Goal: Information Seeking & Learning: Learn about a topic

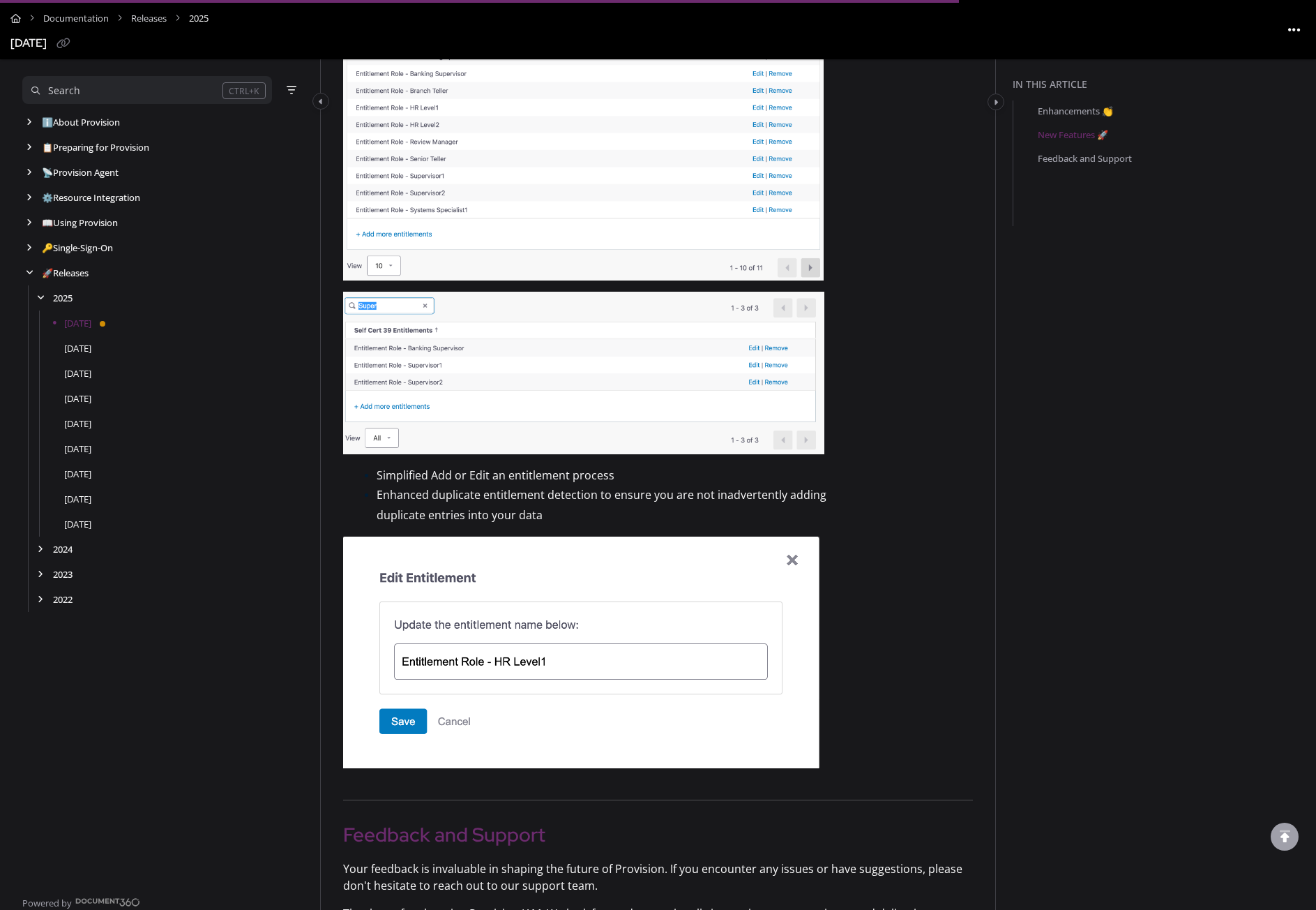
scroll to position [1047, 0]
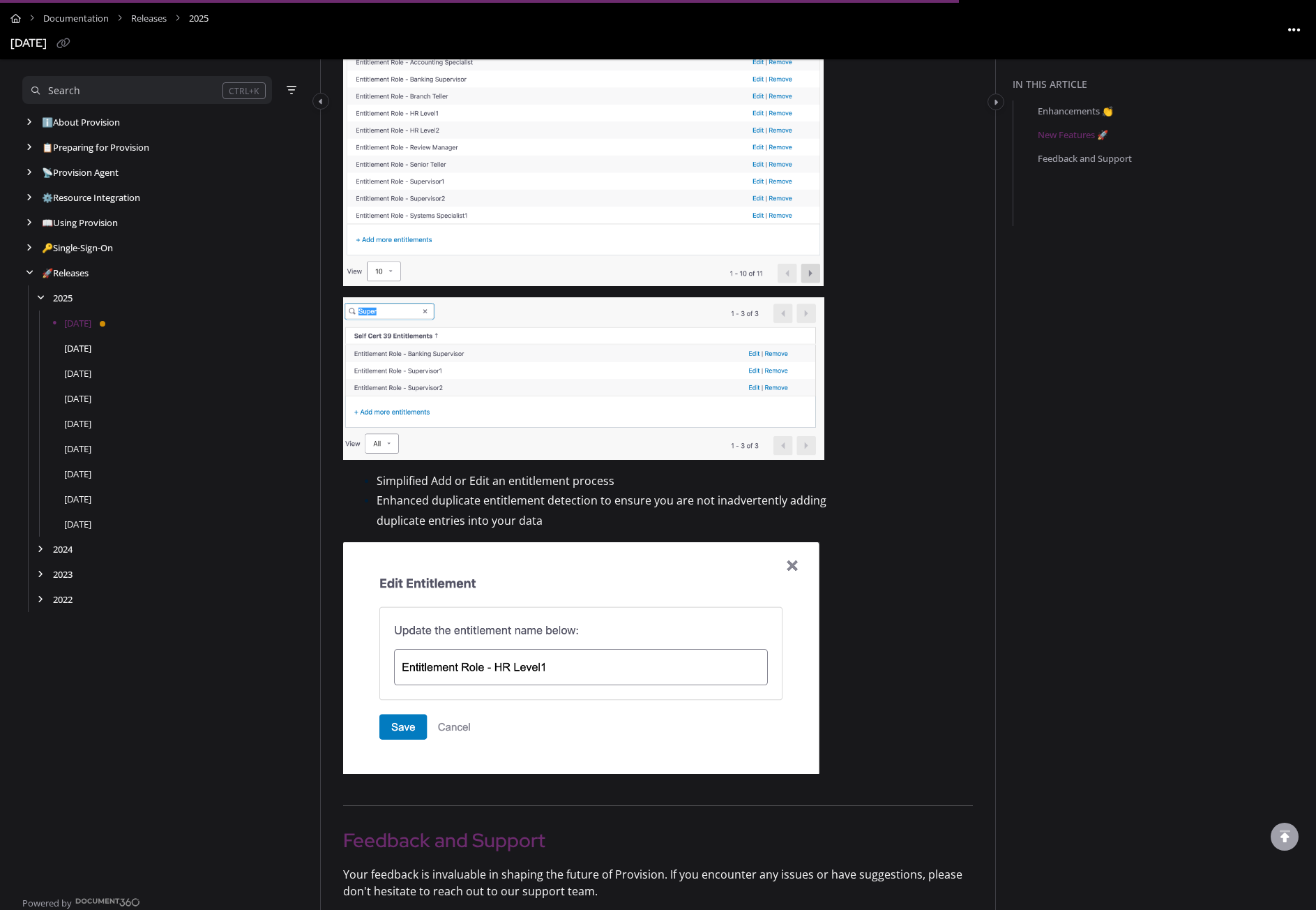
click at [86, 349] on link "[DATE]" at bounding box center [78, 348] width 28 height 14
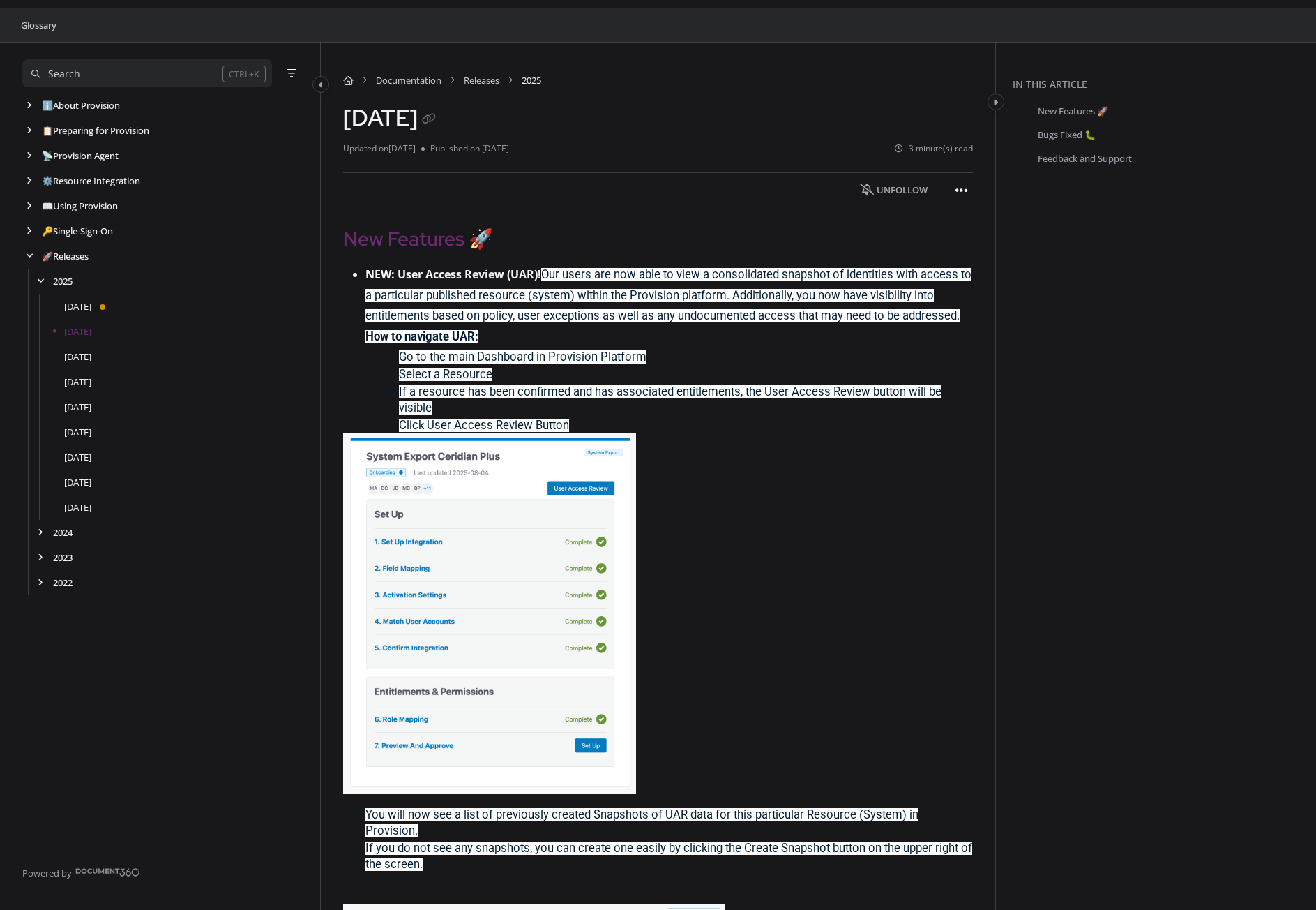
scroll to position [70, 0]
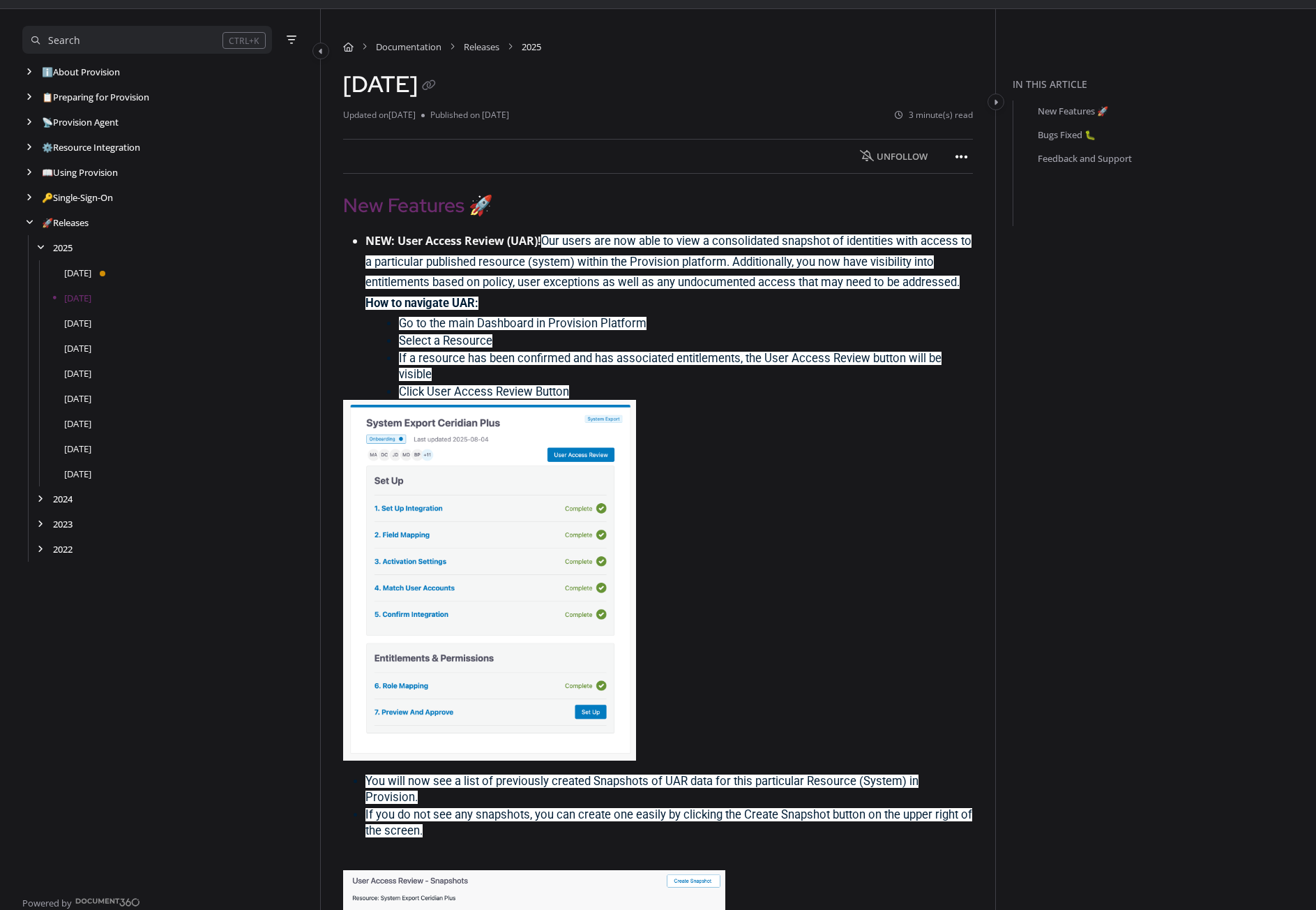
click at [838, 481] on p at bounding box center [658, 580] width 630 height 361
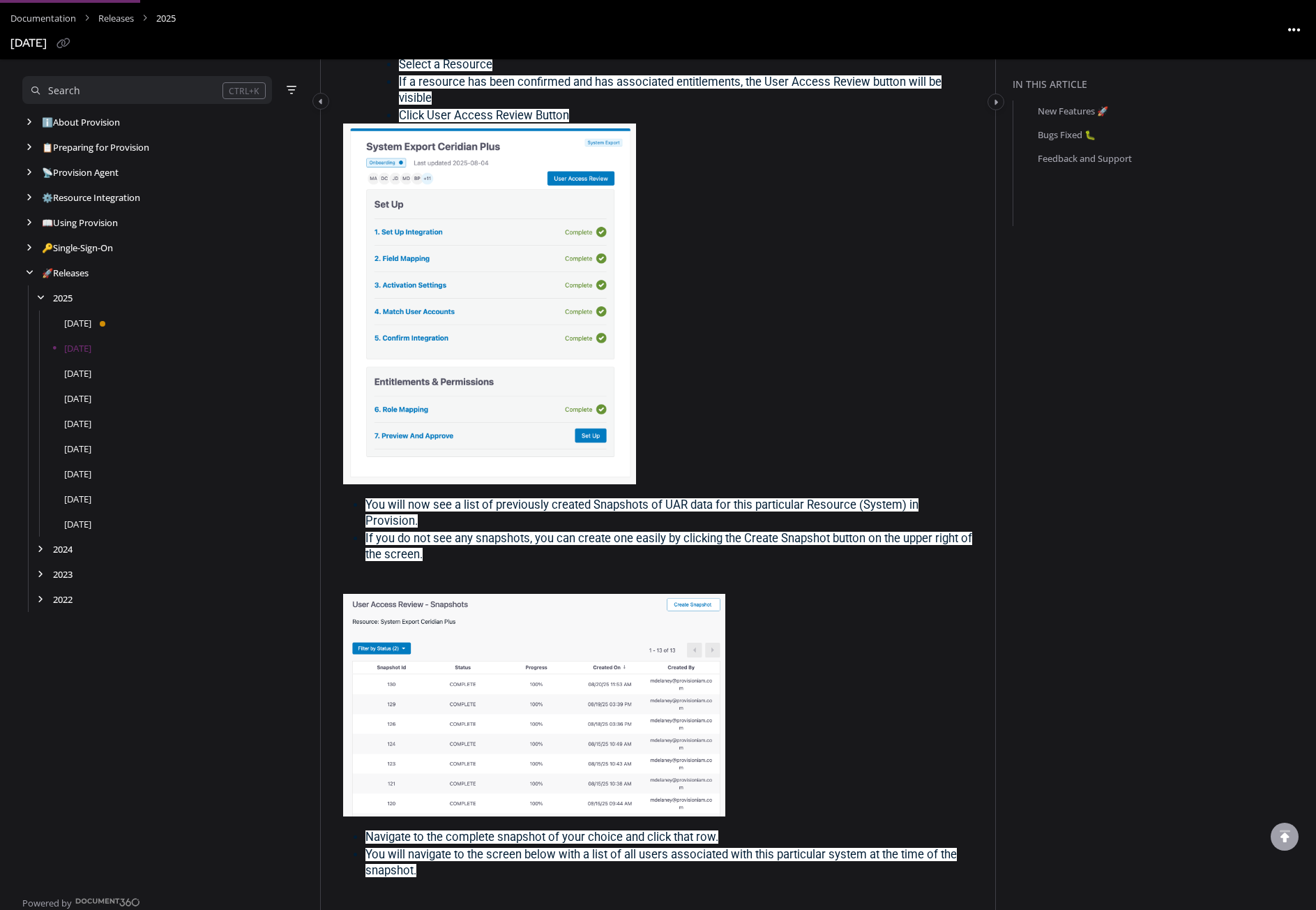
scroll to position [349, 0]
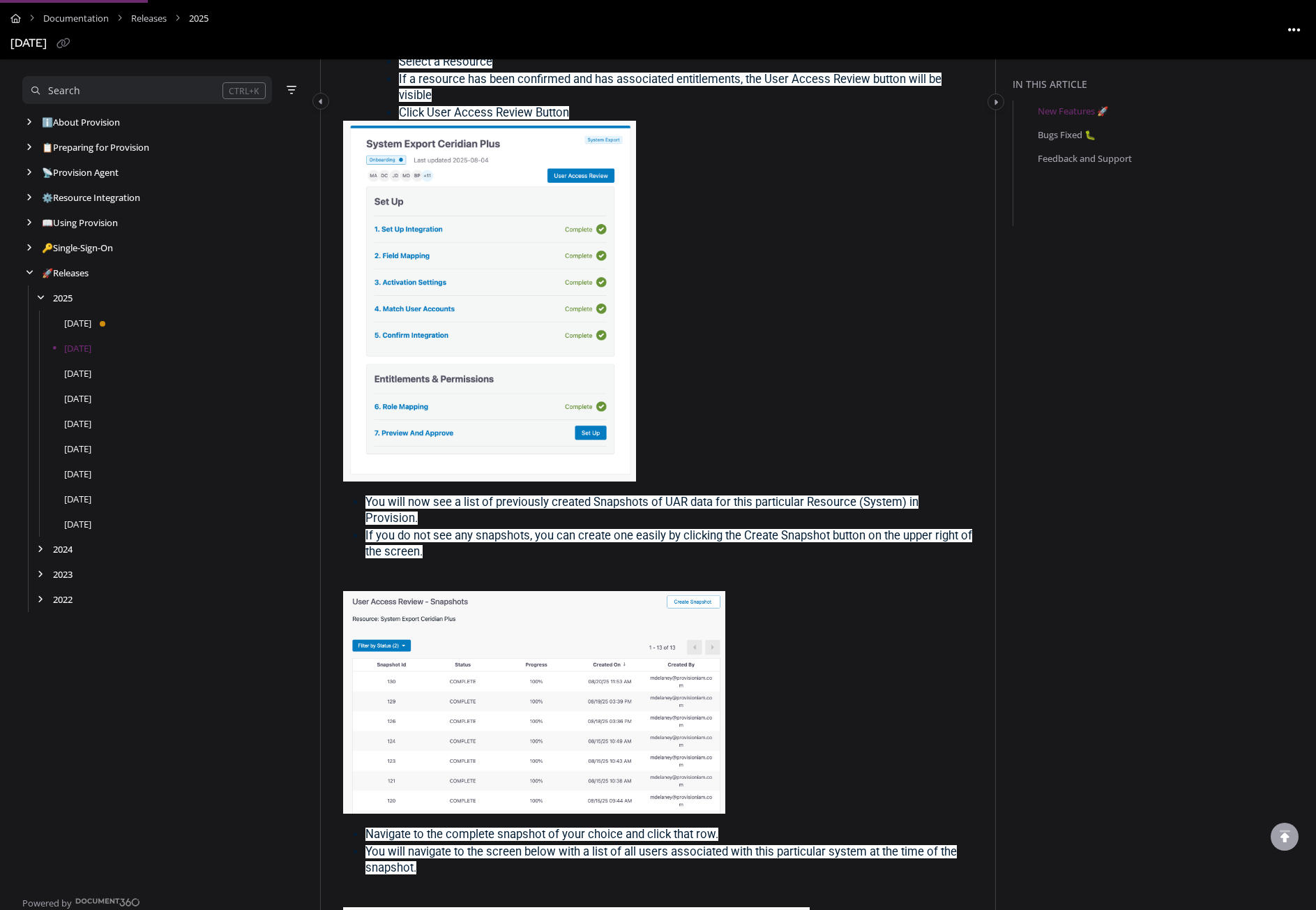
click at [884, 383] on p at bounding box center [658, 301] width 630 height 361
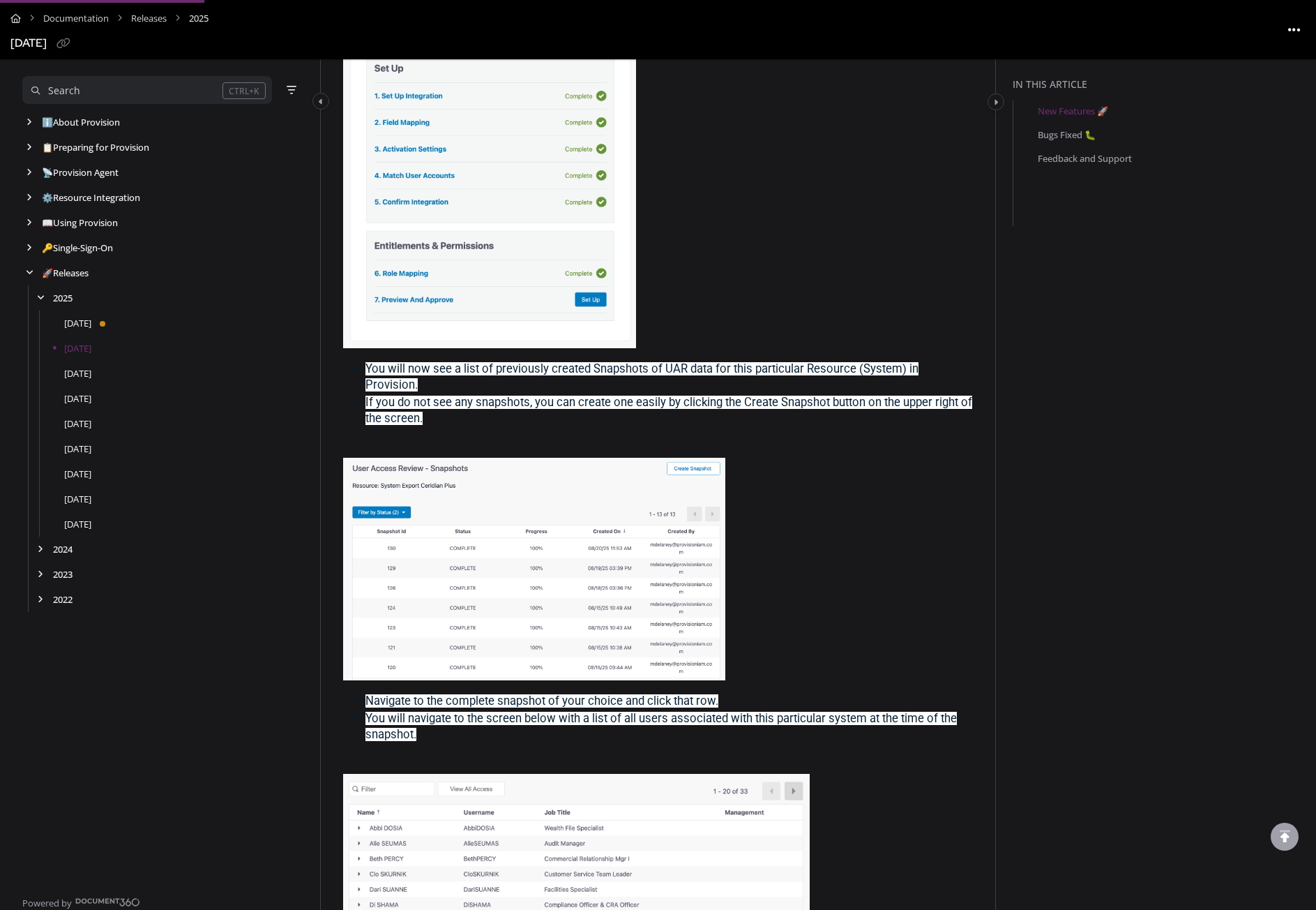
scroll to position [488, 0]
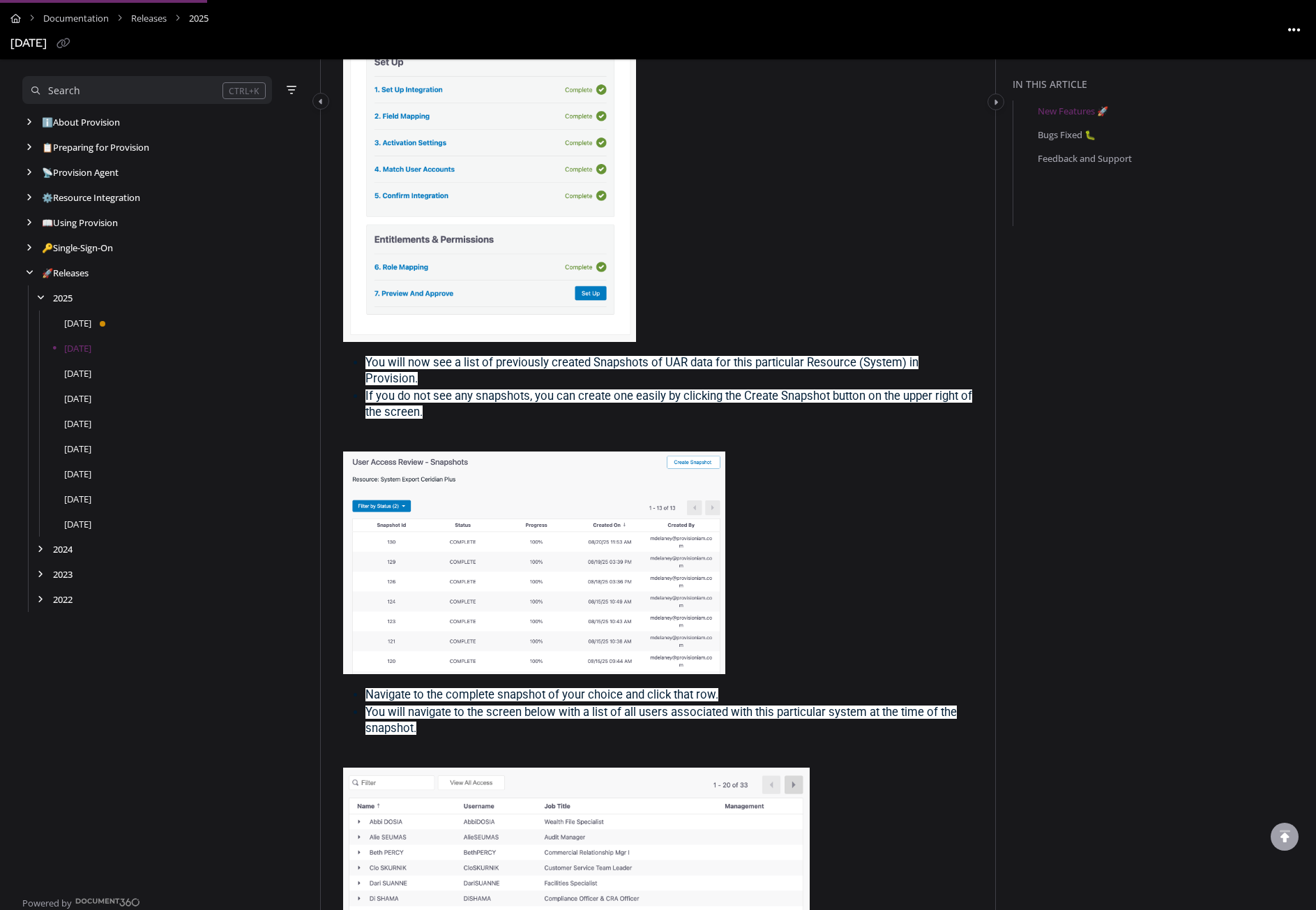
click at [849, 510] on p at bounding box center [658, 562] width 630 height 223
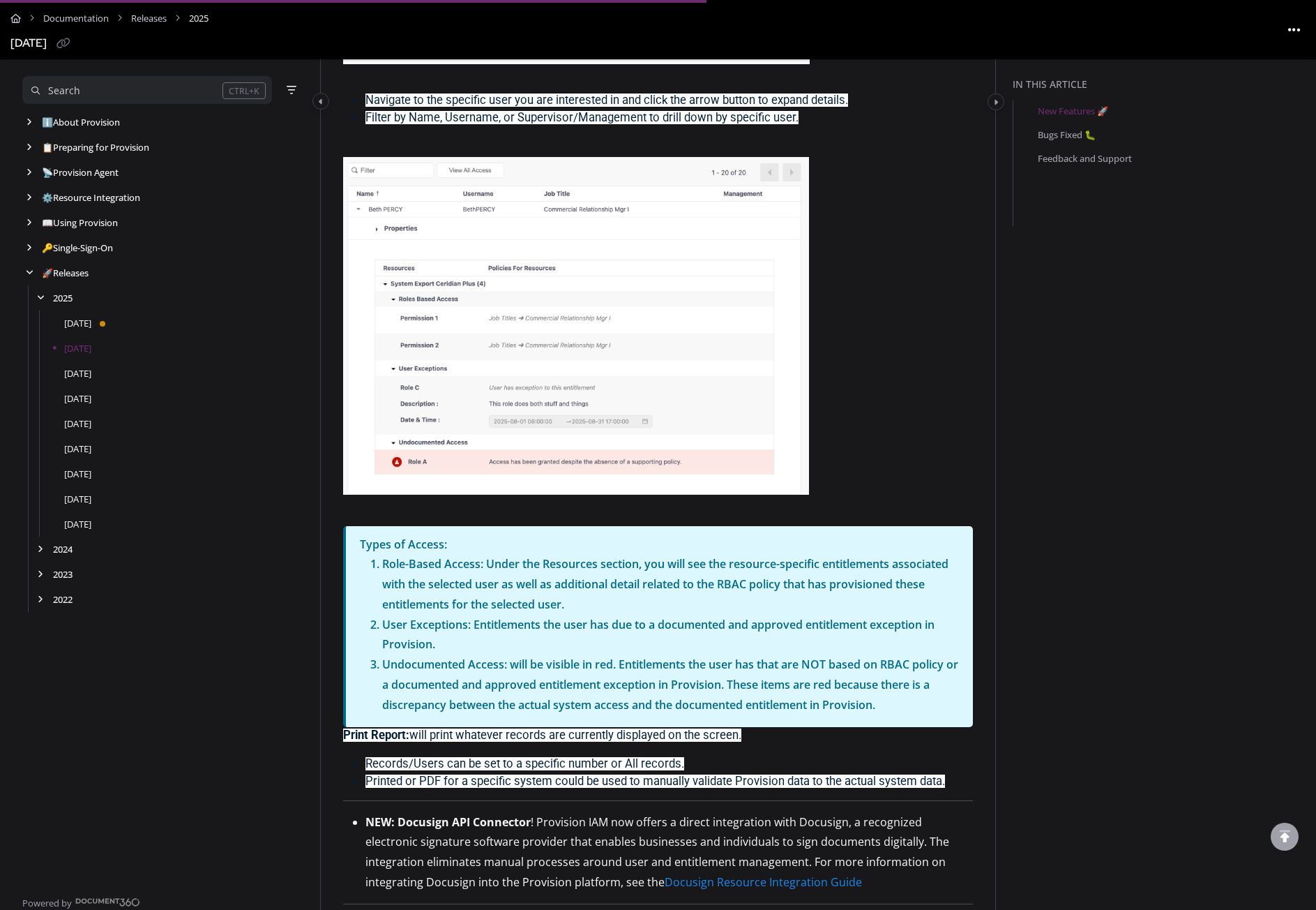
scroll to position [1675, 0]
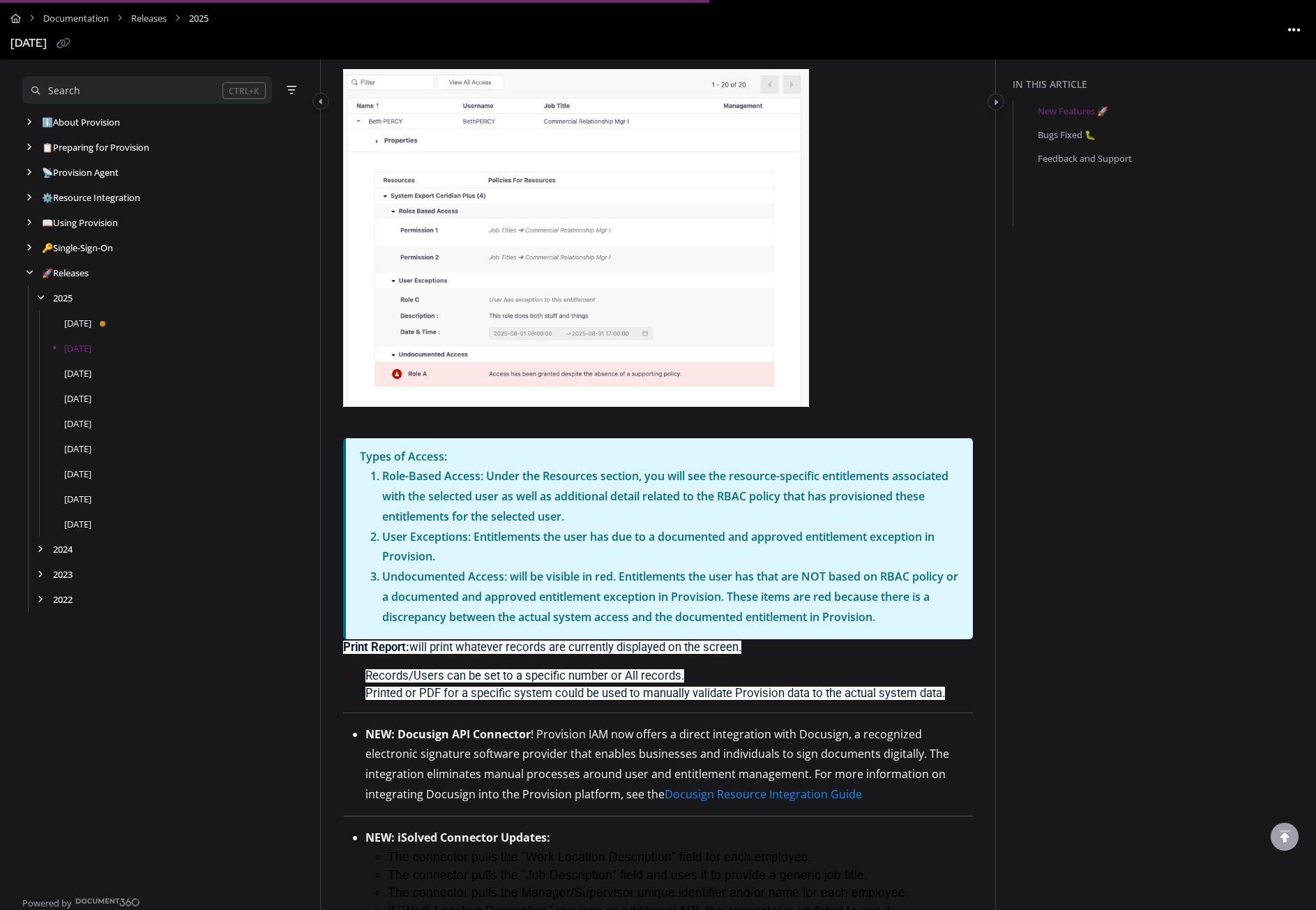
click at [976, 665] on div "Documentation Releases 2025 [DATE] Updated on [DATE] Published on [DATE] 3 minu…" at bounding box center [658, 295] width 675 height 3783
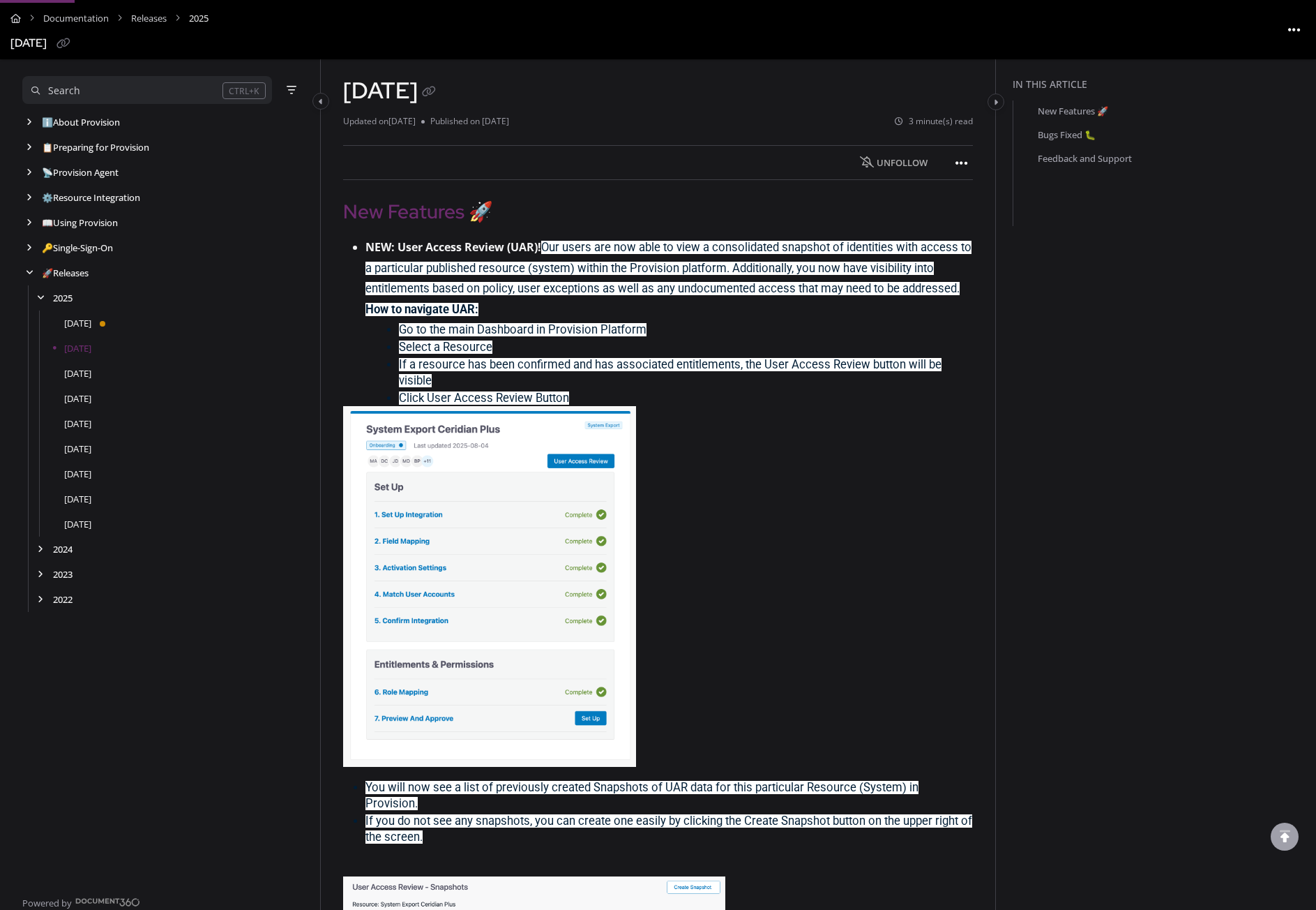
scroll to position [0, 0]
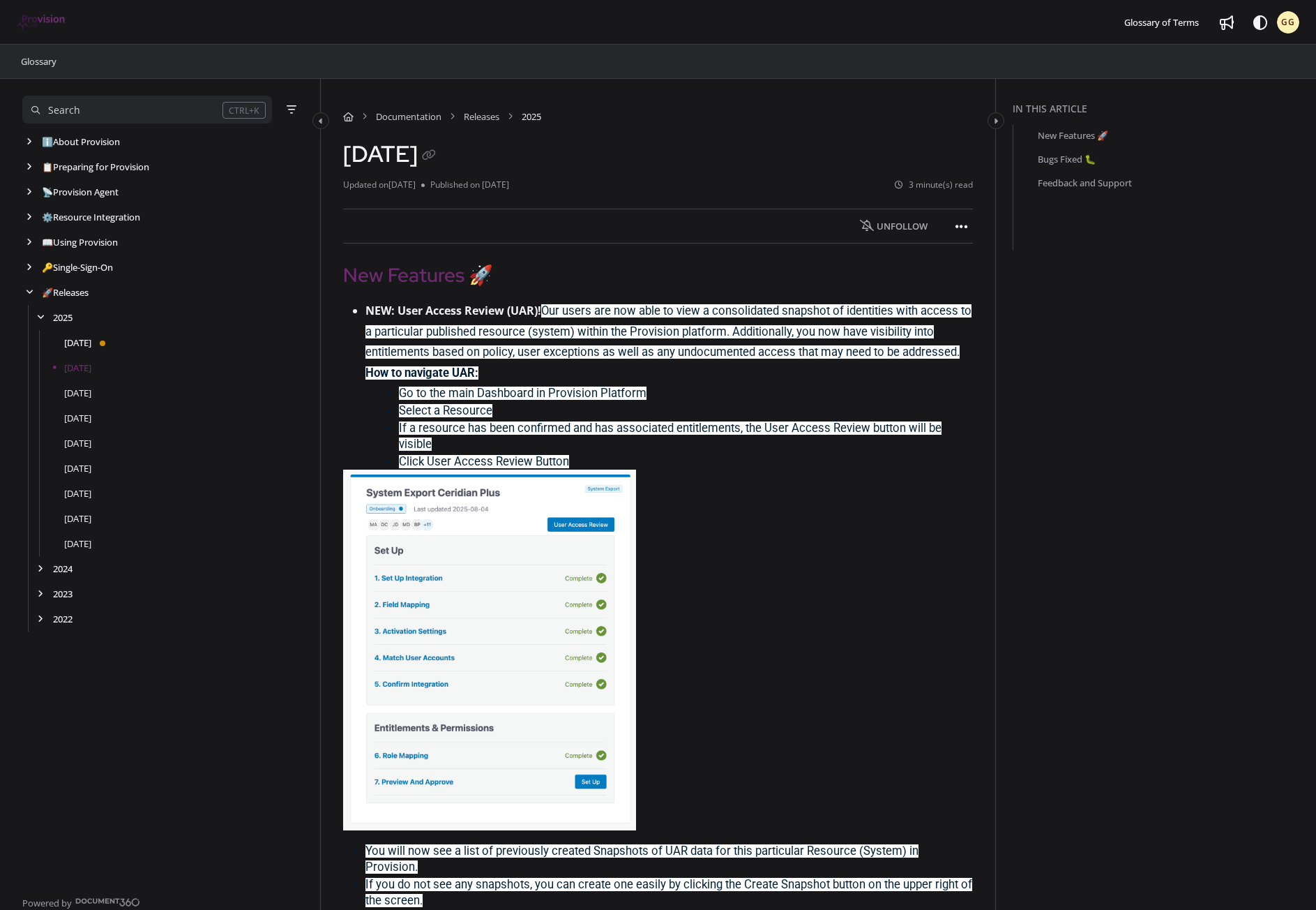
click at [92, 340] on link "[DATE]" at bounding box center [78, 342] width 28 height 14
